Goal: Find specific page/section: Find specific page/section

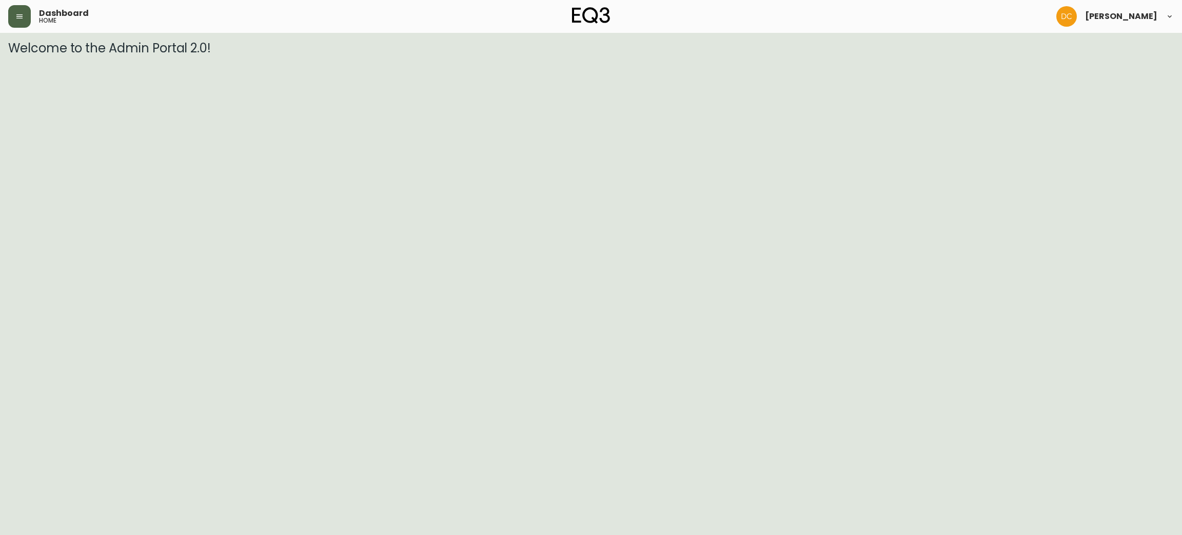
click at [23, 13] on icon "button" at bounding box center [19, 16] width 8 height 8
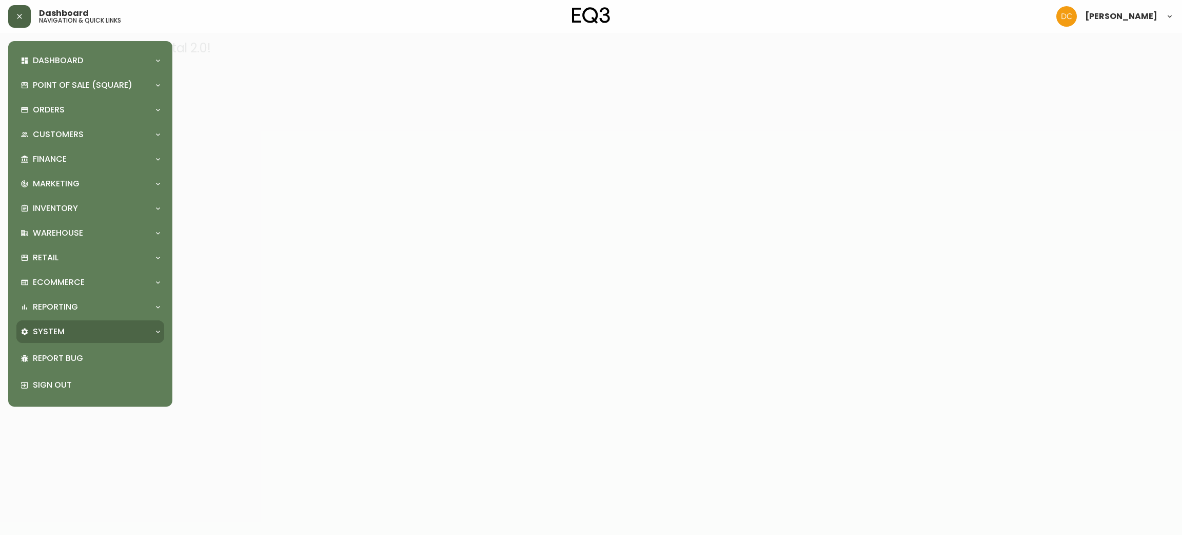
click at [50, 328] on p "System" at bounding box center [49, 331] width 32 height 11
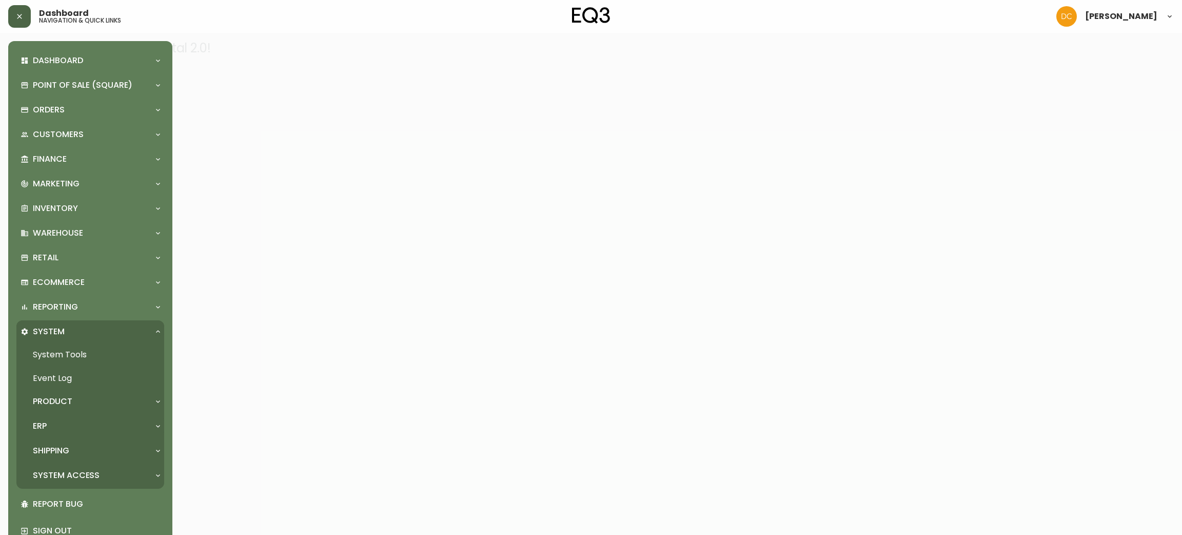
click at [73, 426] on div "ERP" at bounding box center [85, 425] width 129 height 11
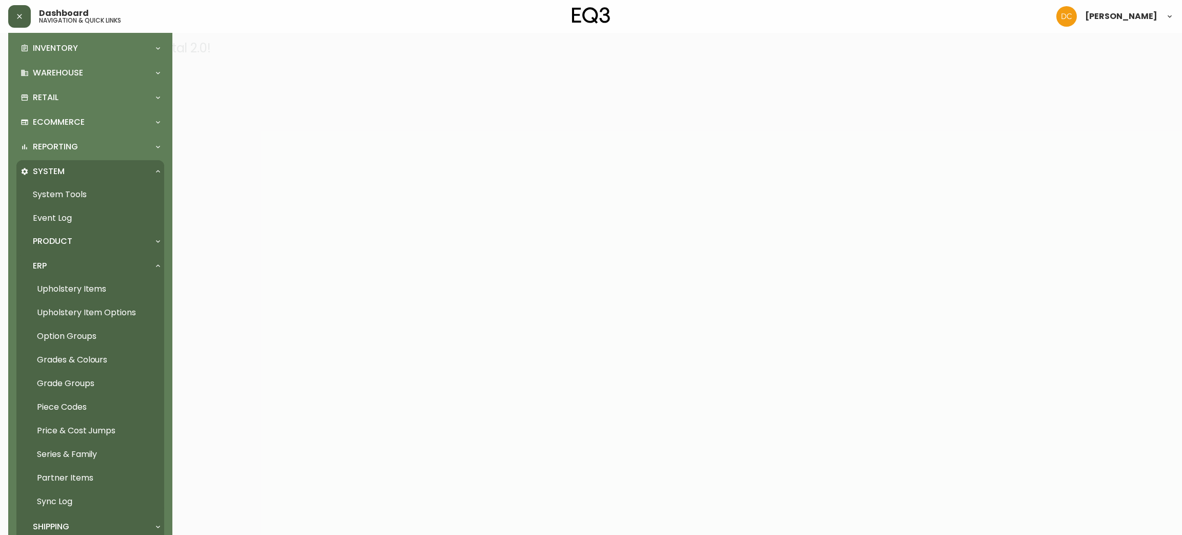
scroll to position [164, 0]
click at [73, 426] on link "Price & Cost Jumps" at bounding box center [90, 427] width 148 height 24
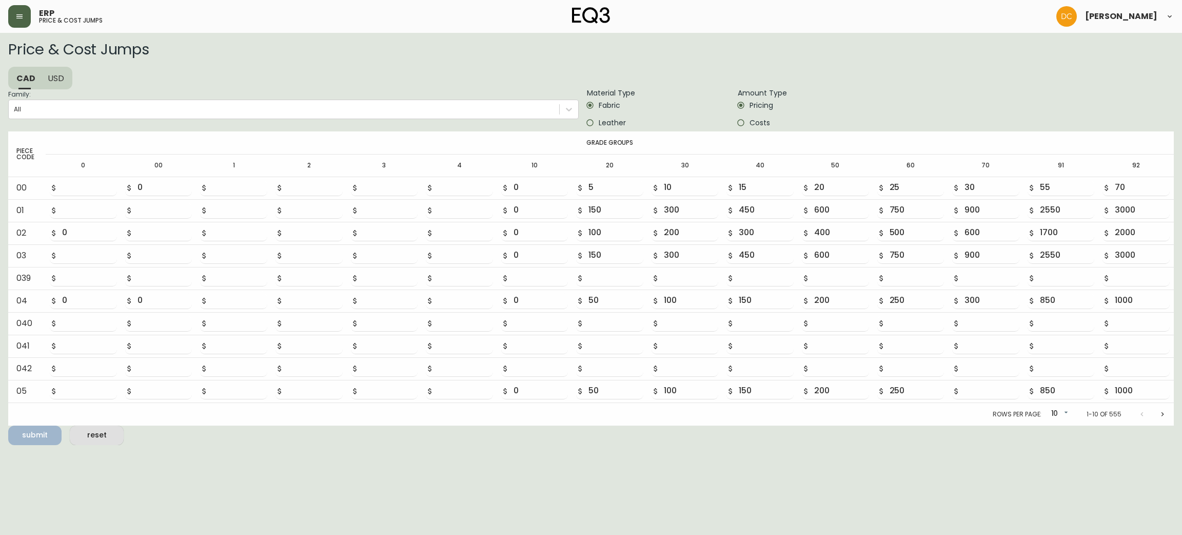
click at [19, 18] on icon "button" at bounding box center [19, 16] width 8 height 8
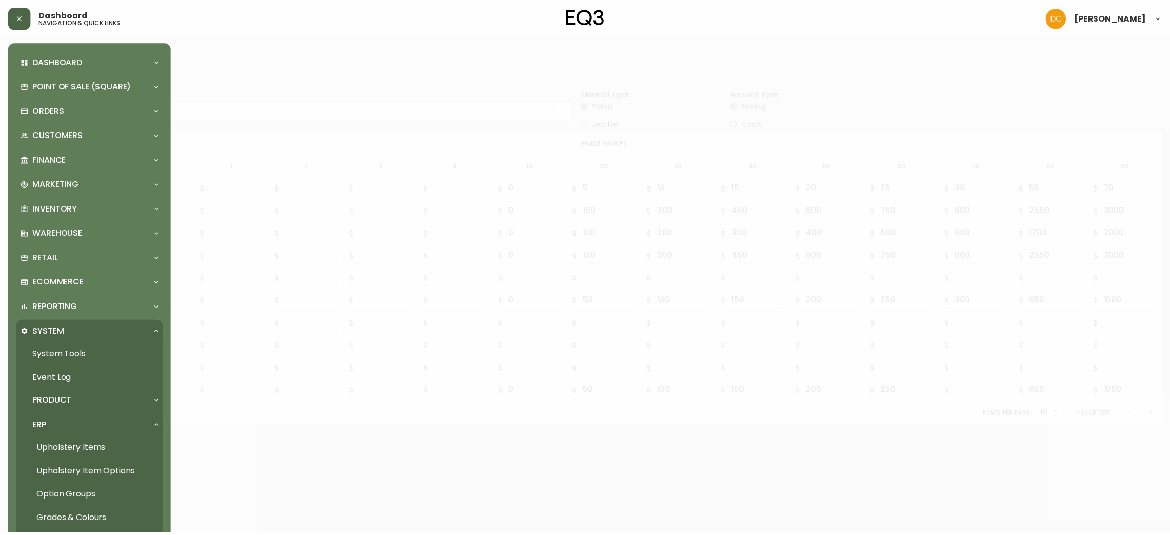
scroll to position [261, 0]
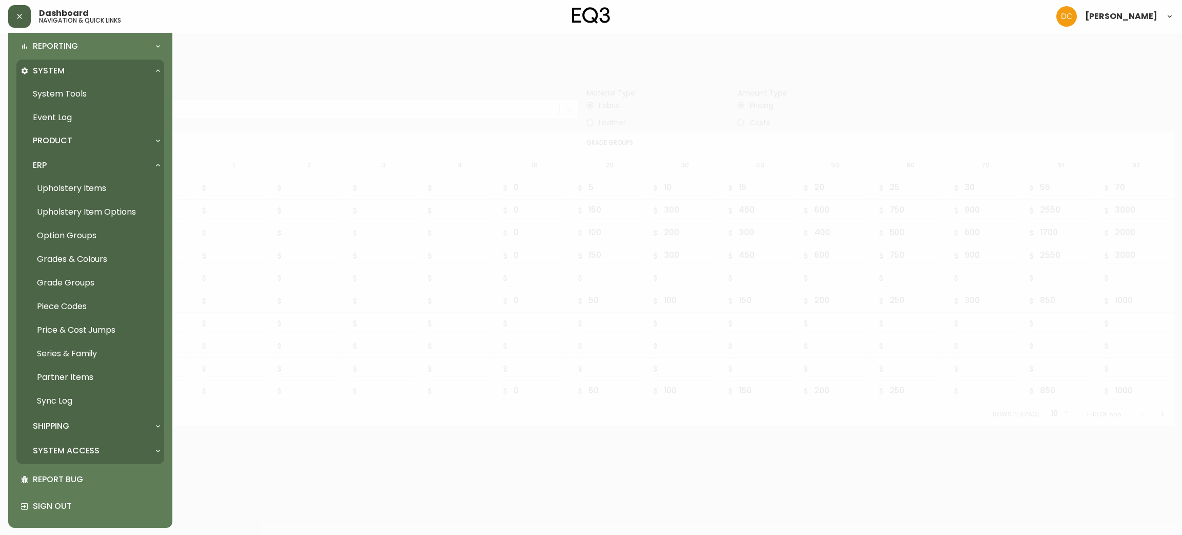
click at [73, 375] on link "Partner Items" at bounding box center [90, 377] width 148 height 24
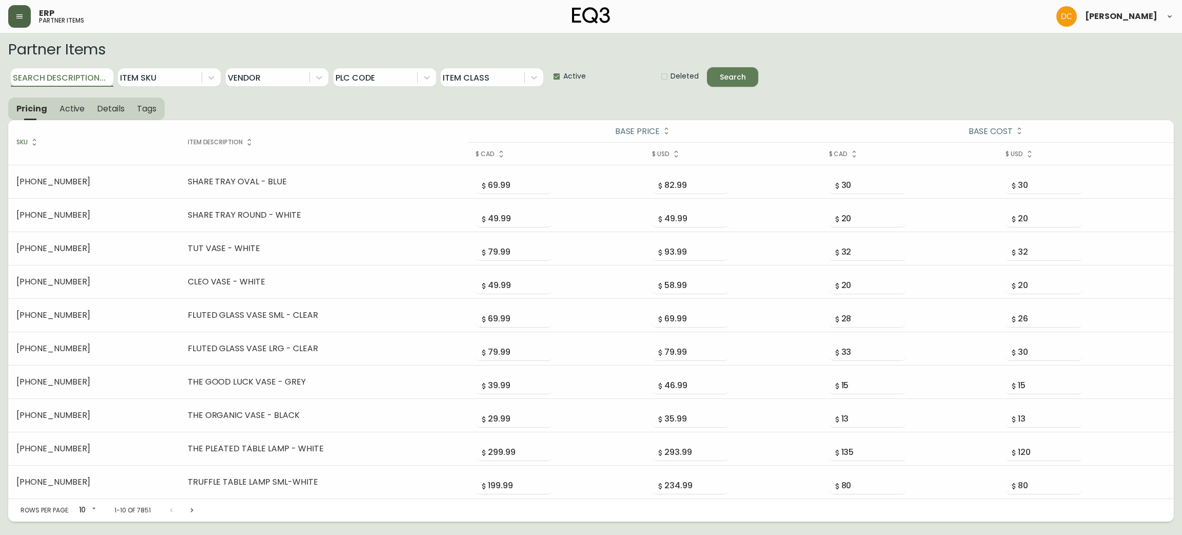
click at [87, 76] on input "Search Description..." at bounding box center [62, 77] width 103 height 18
type input "office dsk"
click at [707, 67] on button "Search" at bounding box center [732, 76] width 51 height 19
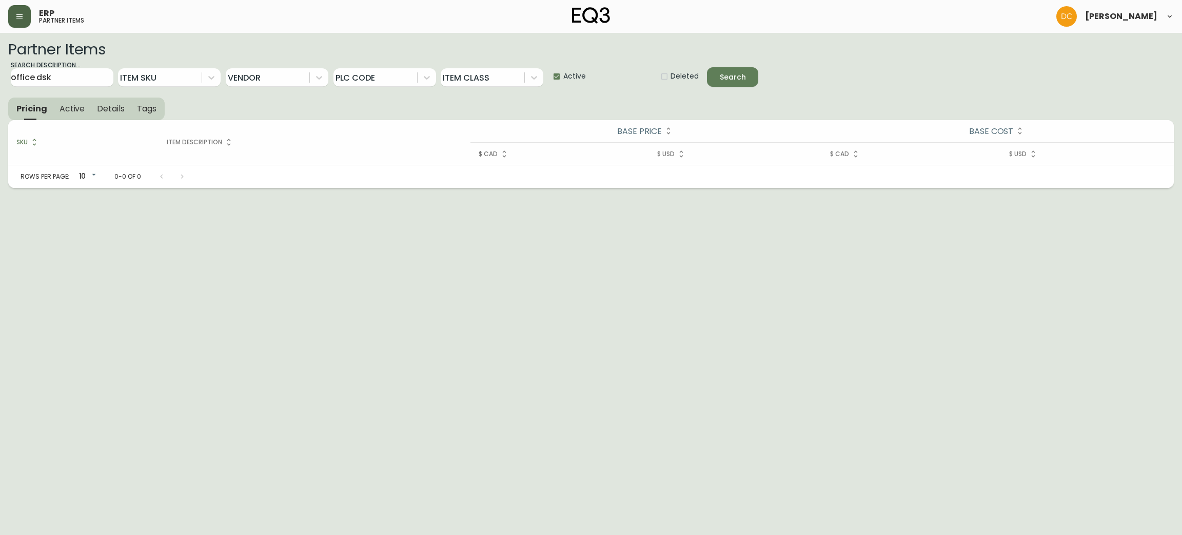
click at [567, 72] on span "Active" at bounding box center [574, 76] width 23 height 11
click at [563, 72] on input "Active" at bounding box center [553, 76] width 21 height 21
checkbox input "false"
click at [726, 72] on icon "submit" at bounding box center [725, 76] width 14 height 14
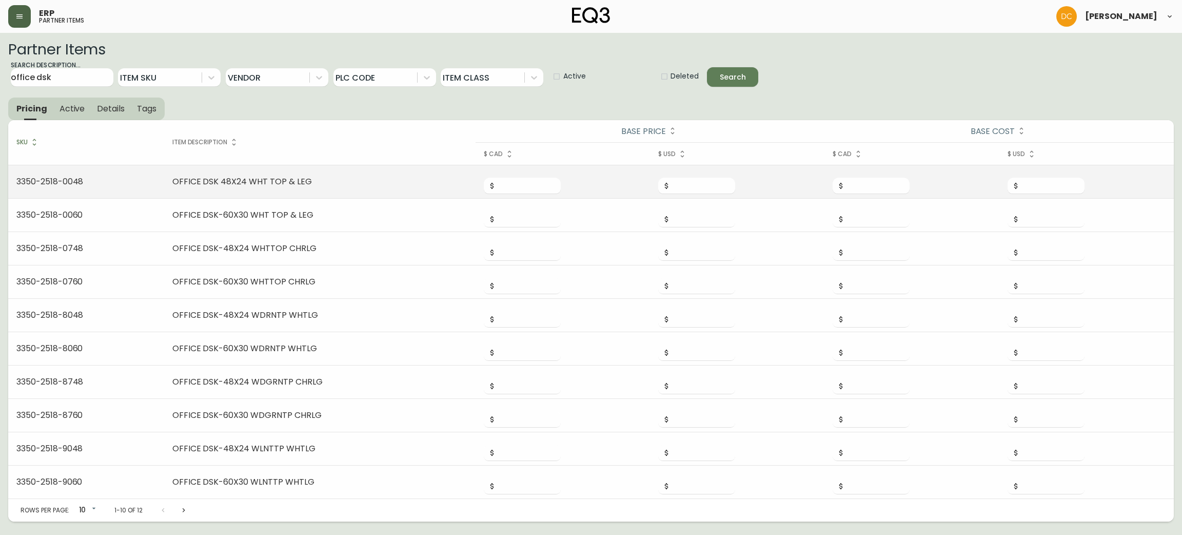
click at [77, 181] on td "3350-2518-0048" at bounding box center [86, 181] width 156 height 33
copy td "3350-2518-0048"
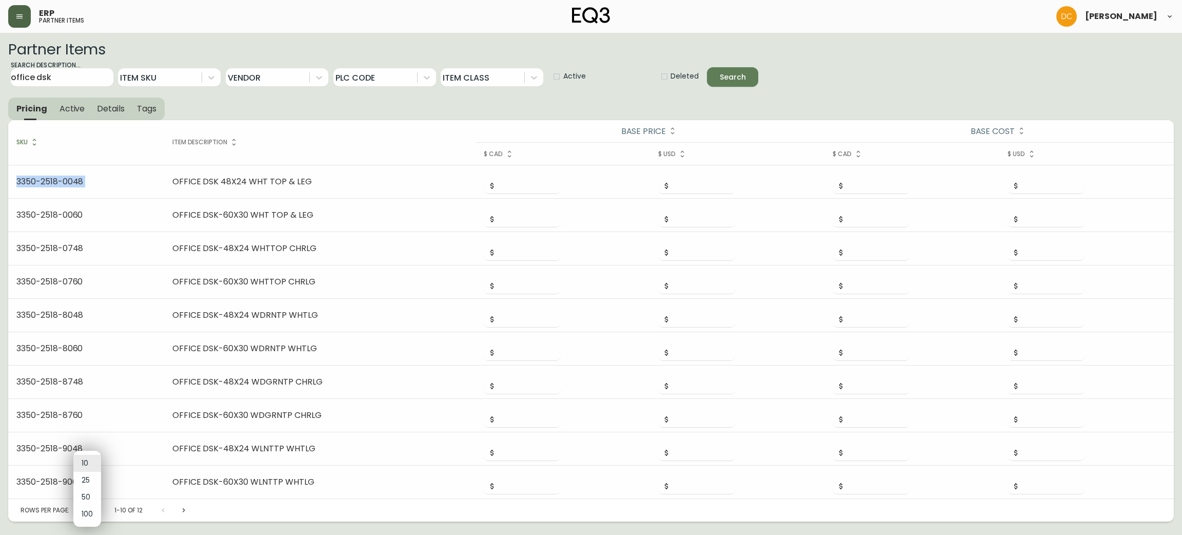
click at [85, 509] on body "ERP partner items [PERSON_NAME] Partner Items Search Description... office dsk …" at bounding box center [591, 260] width 1182 height 521
click at [86, 482] on li "25" at bounding box center [87, 479] width 28 height 17
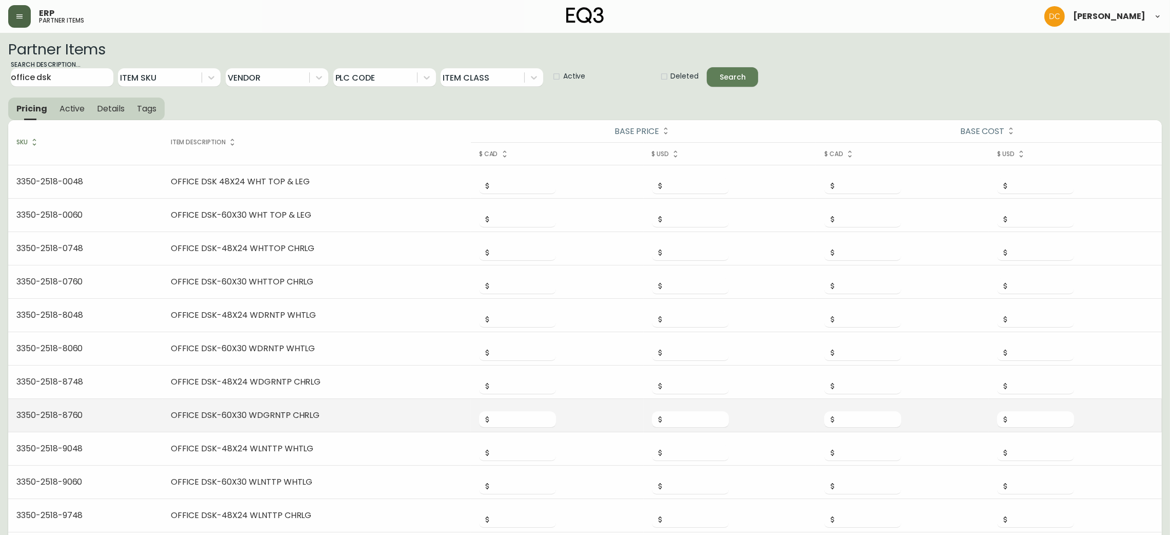
scroll to position [54, 0]
